Goal: Navigation & Orientation: Find specific page/section

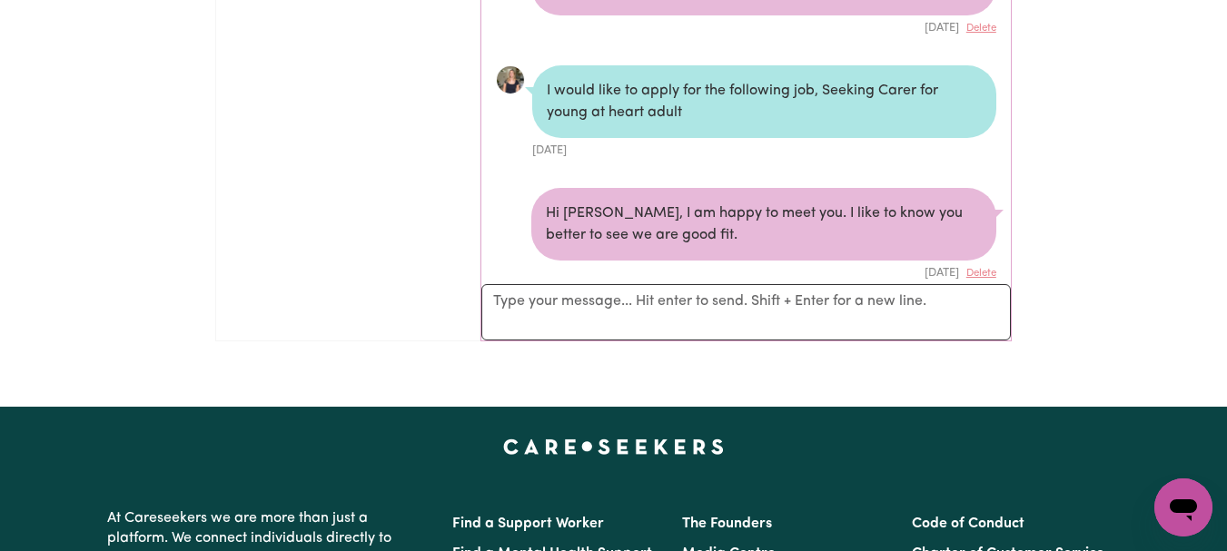
scroll to position [8453, 0]
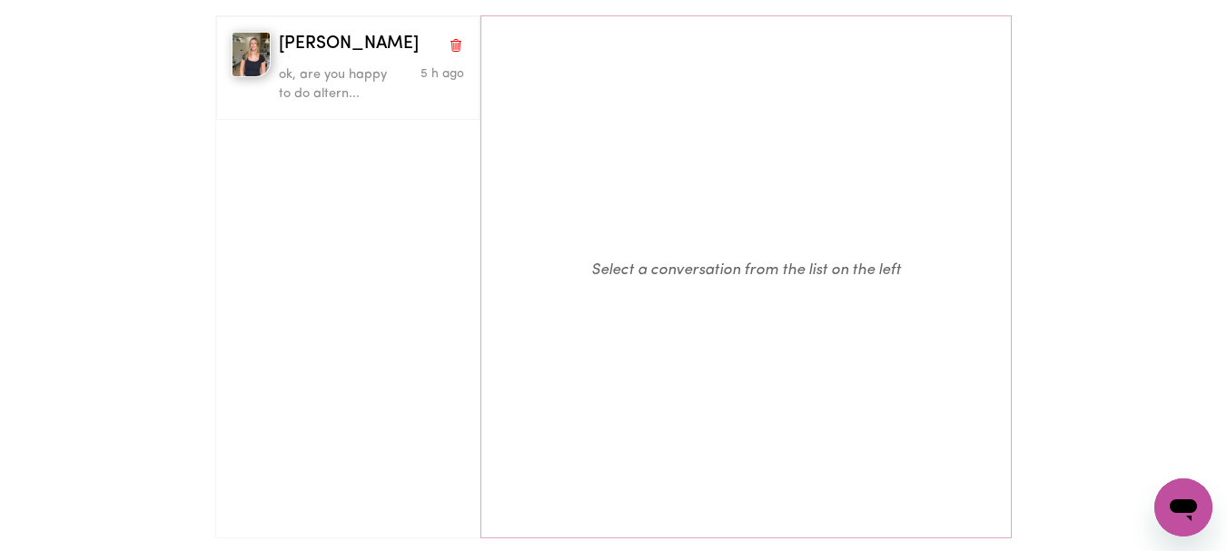
scroll to position [166, 0]
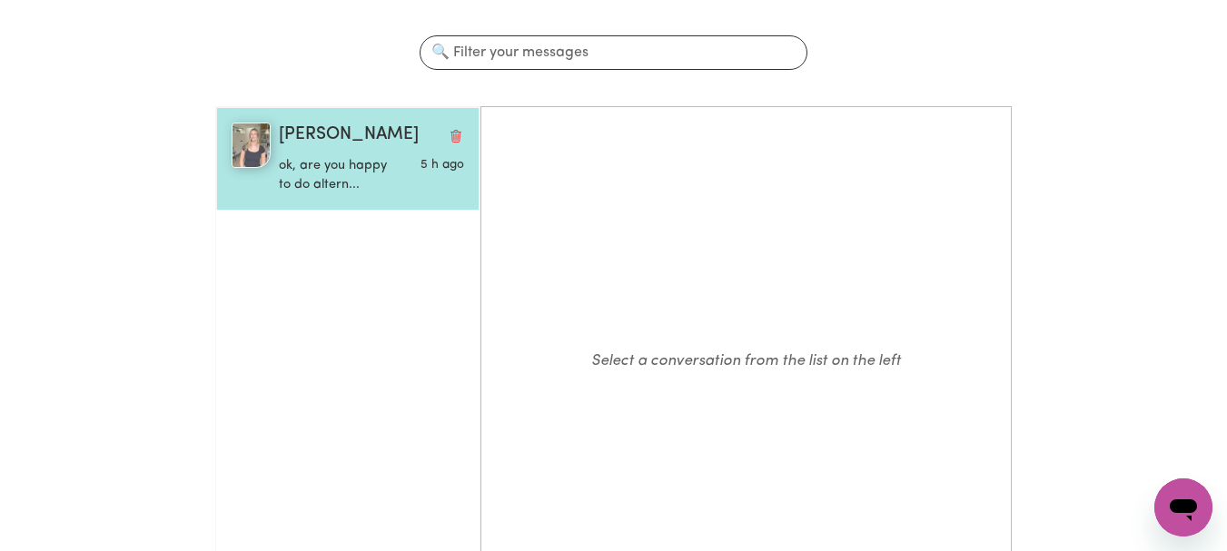
click at [281, 174] on p "ok, are you happy to do altern..." at bounding box center [340, 175] width 123 height 39
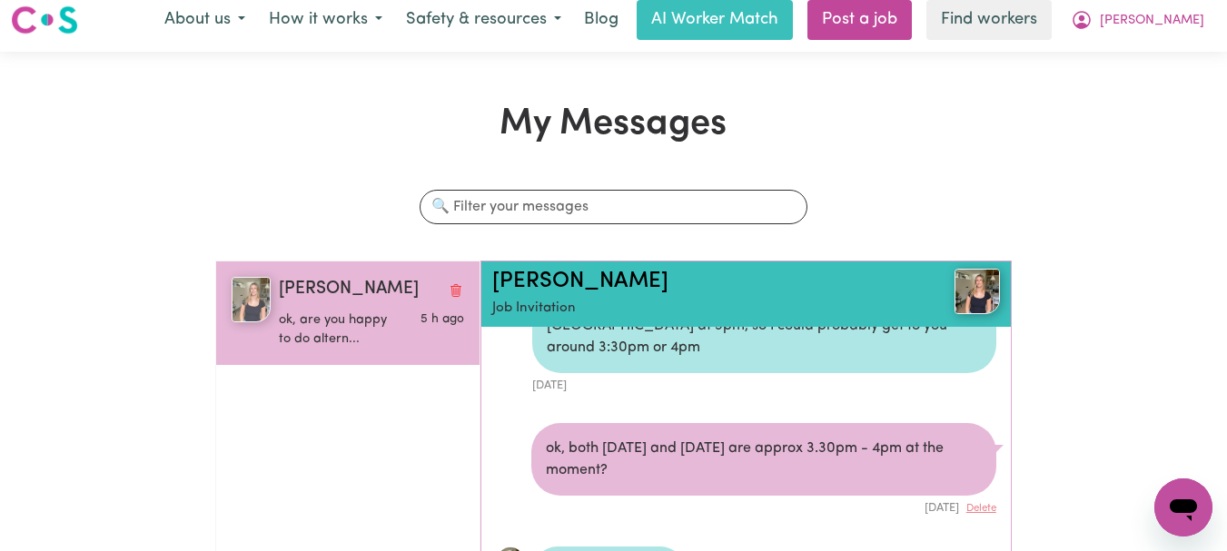
scroll to position [0, 0]
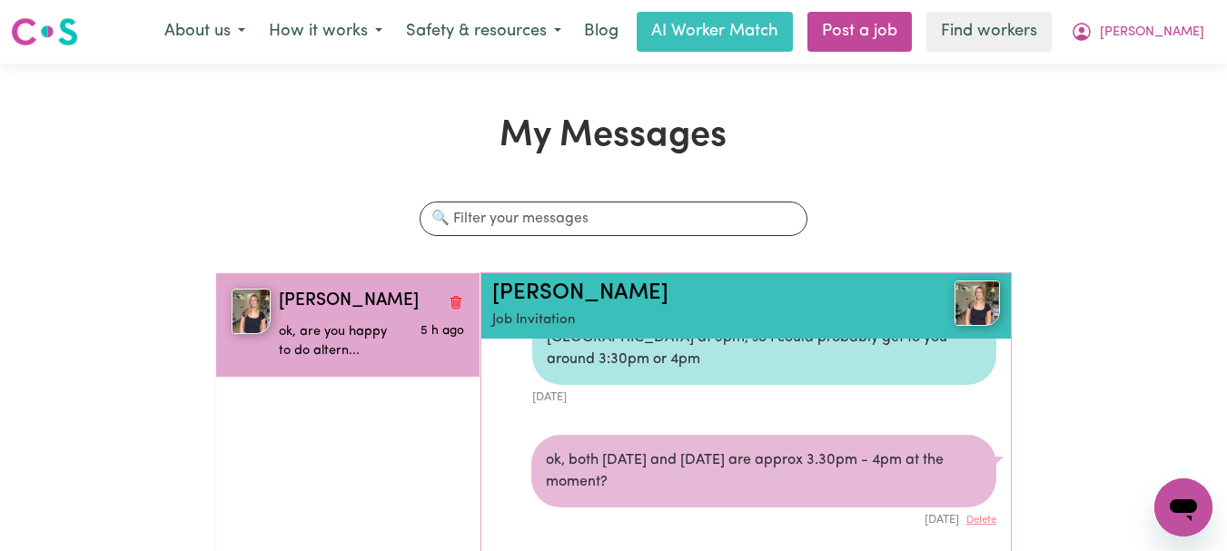
click at [56, 36] on img at bounding box center [44, 31] width 67 height 33
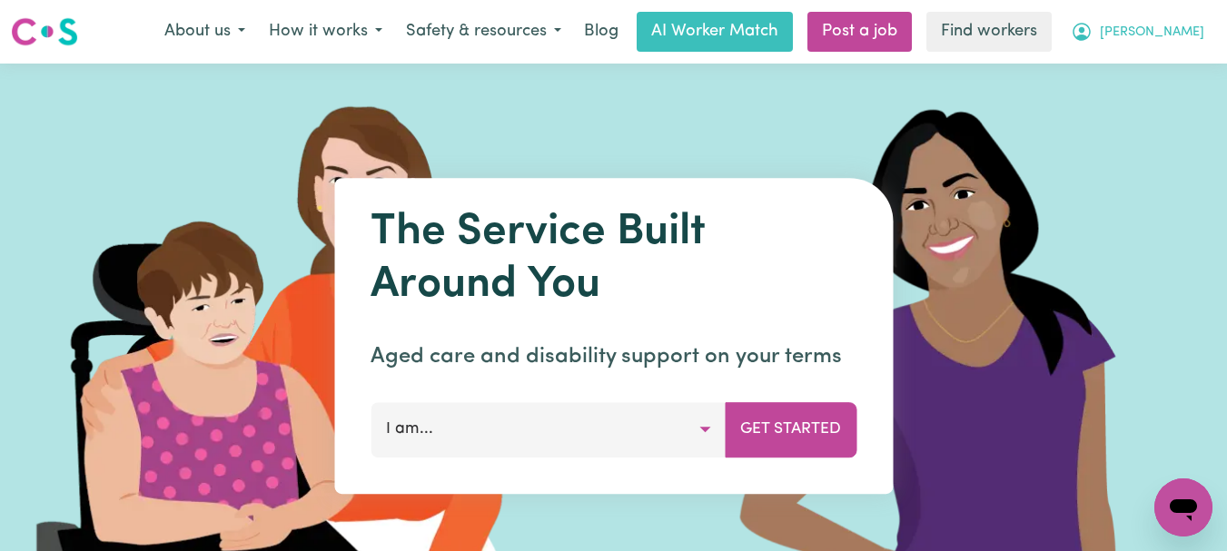
click at [1167, 44] on button "[PERSON_NAME]" at bounding box center [1137, 32] width 157 height 38
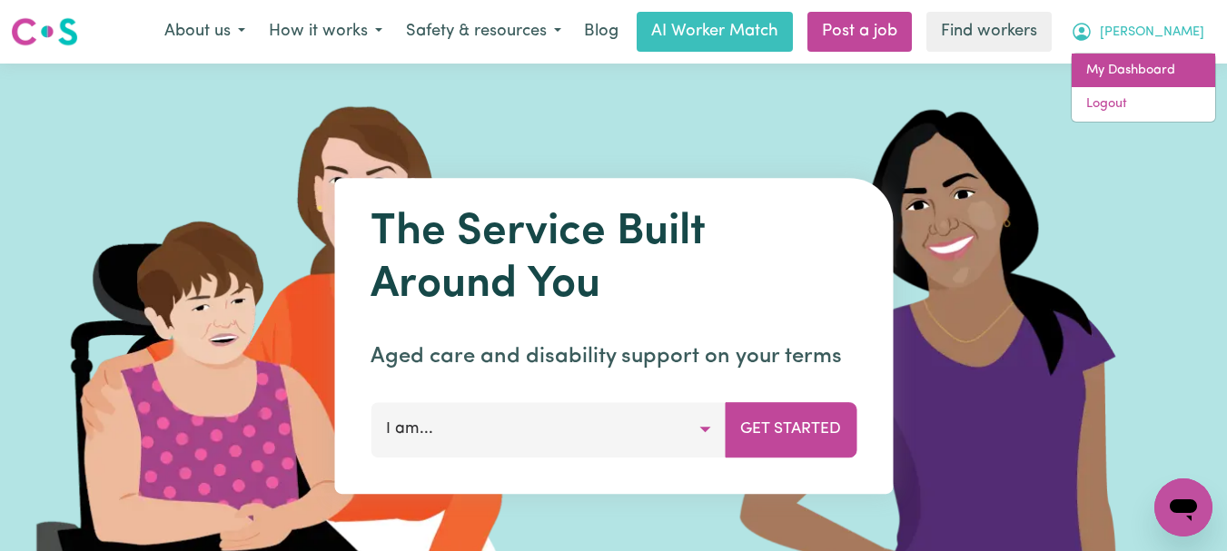
click at [1134, 81] on link "My Dashboard" at bounding box center [1142, 71] width 143 height 35
